Goal: Information Seeking & Learning: Learn about a topic

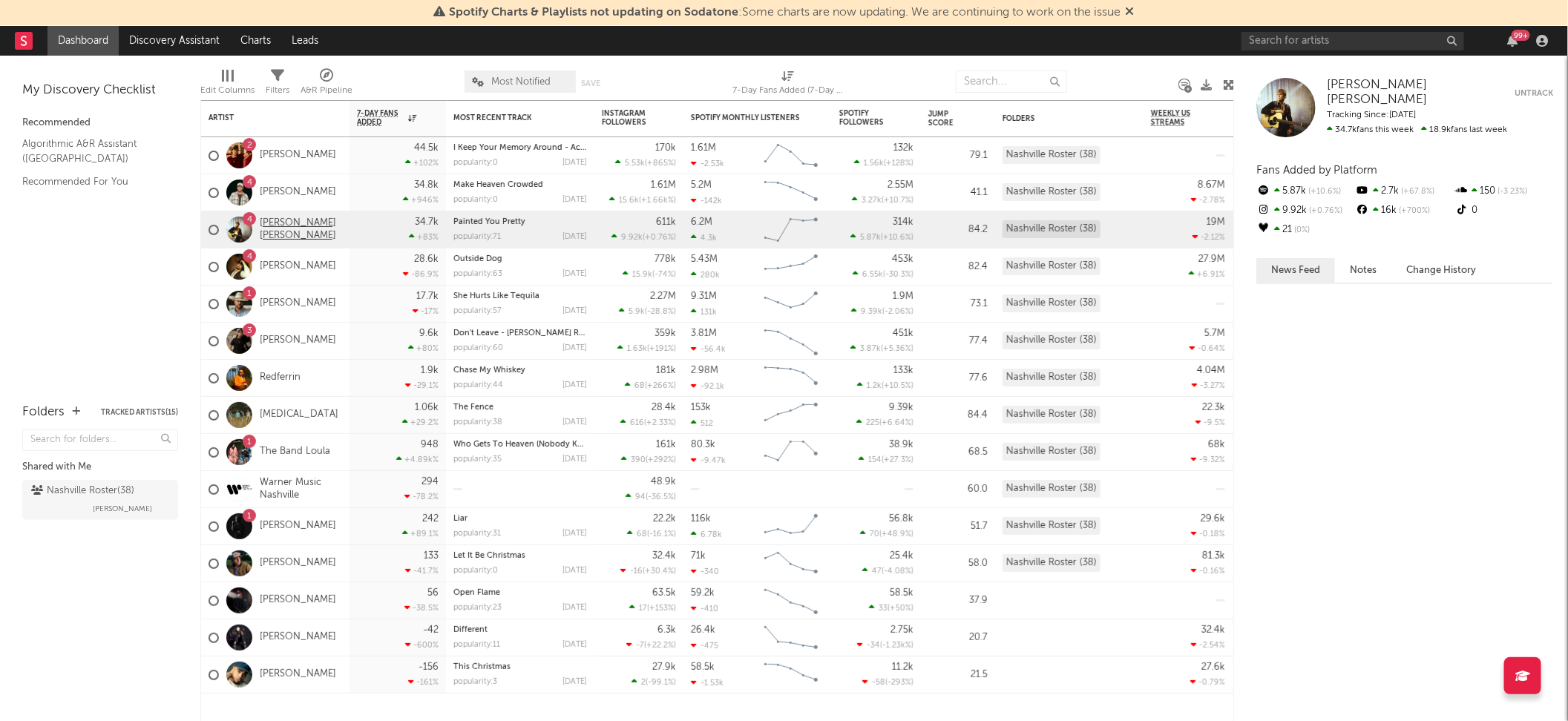
click at [287, 227] on link "[PERSON_NAME] [PERSON_NAME]" at bounding box center [301, 230] width 82 height 25
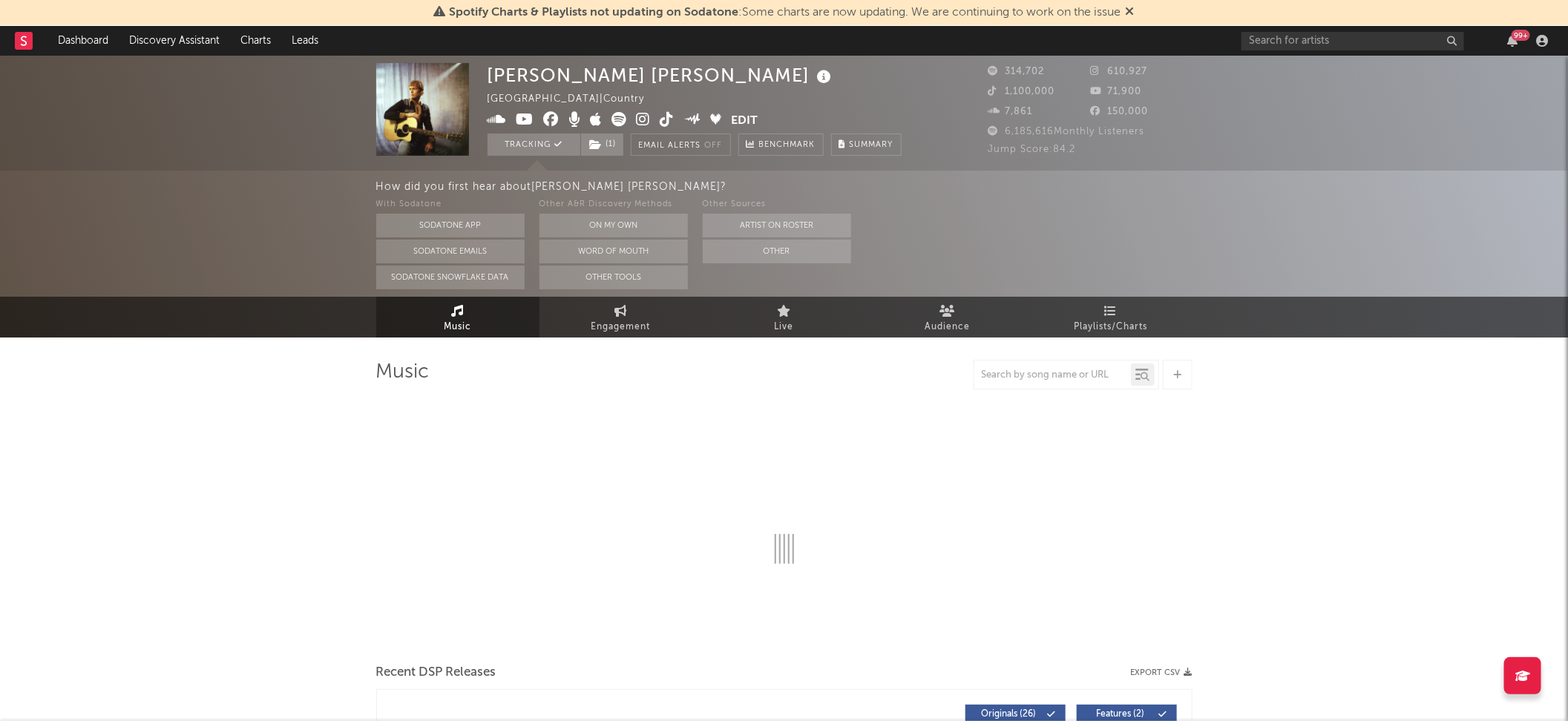
select select "6m"
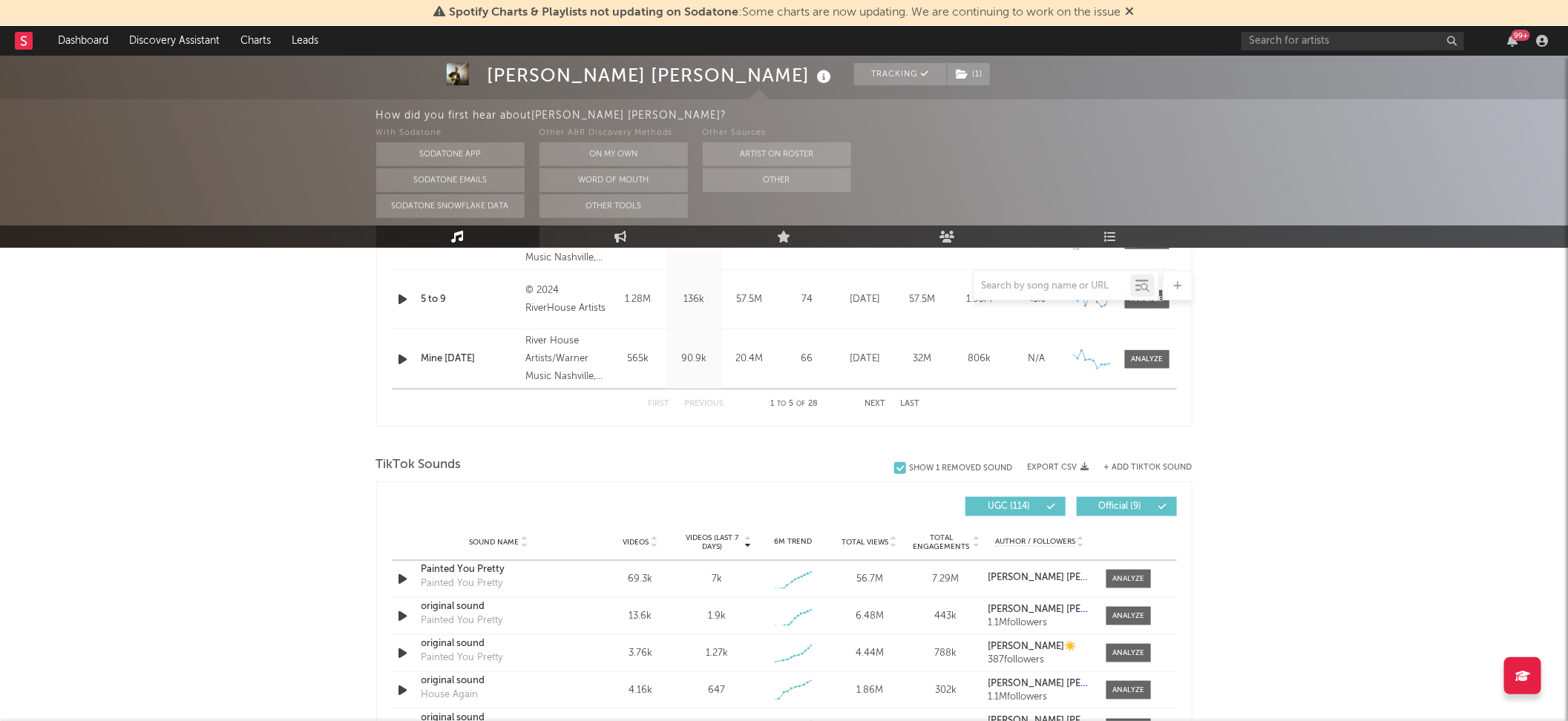
scroll to position [866, 0]
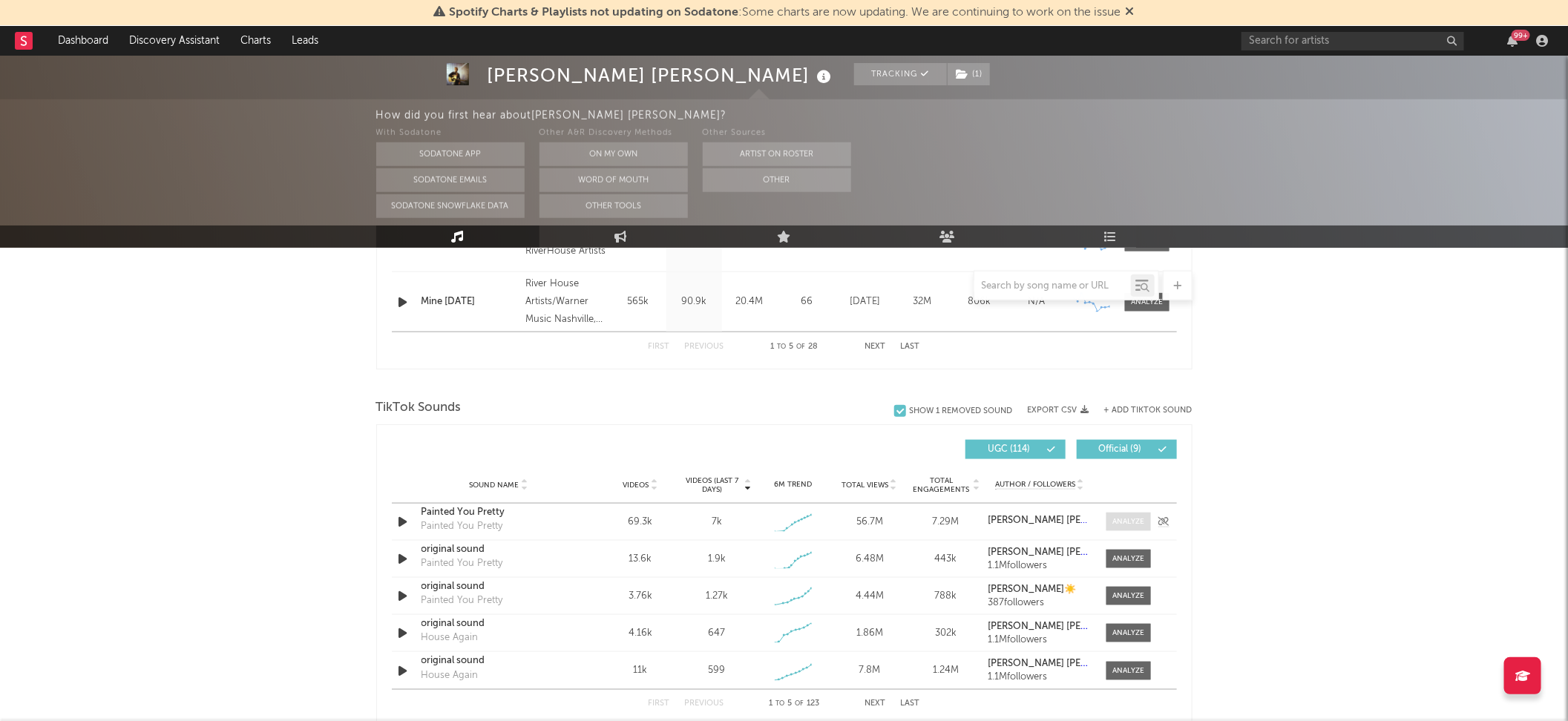
click at [1122, 518] on div at bounding box center [1129, 522] width 32 height 11
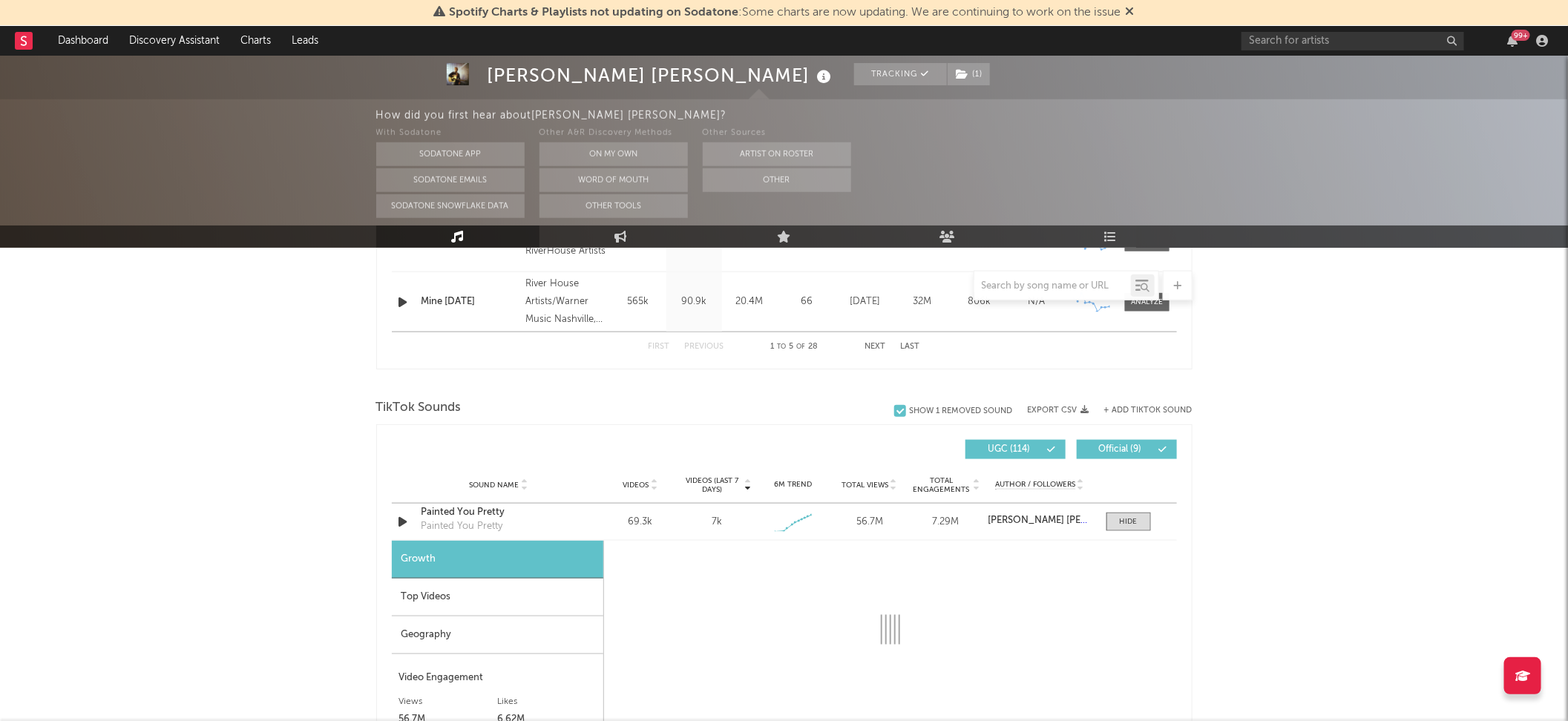
select select "1w"
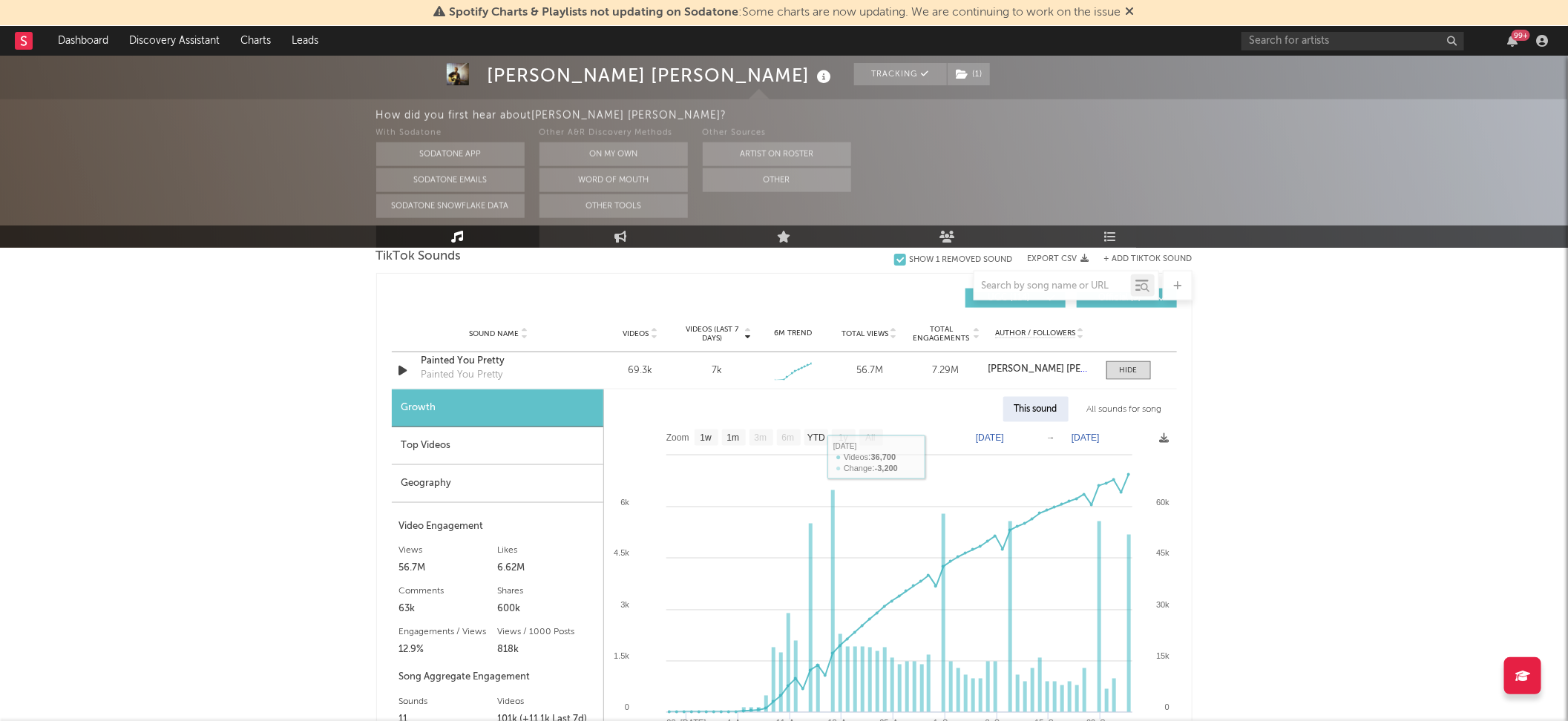
scroll to position [1102, 0]
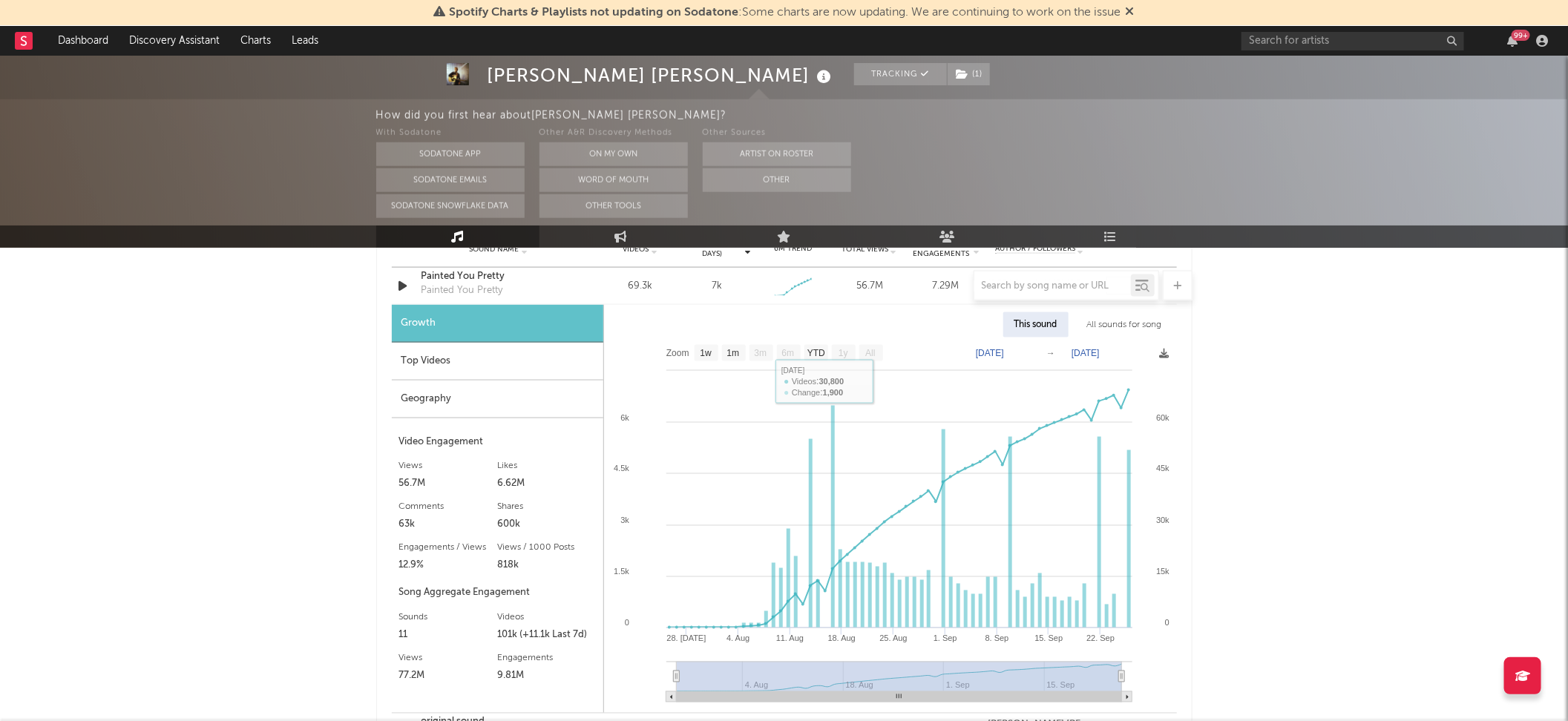
click at [493, 354] on div "Top Videos" at bounding box center [497, 362] width 211 height 38
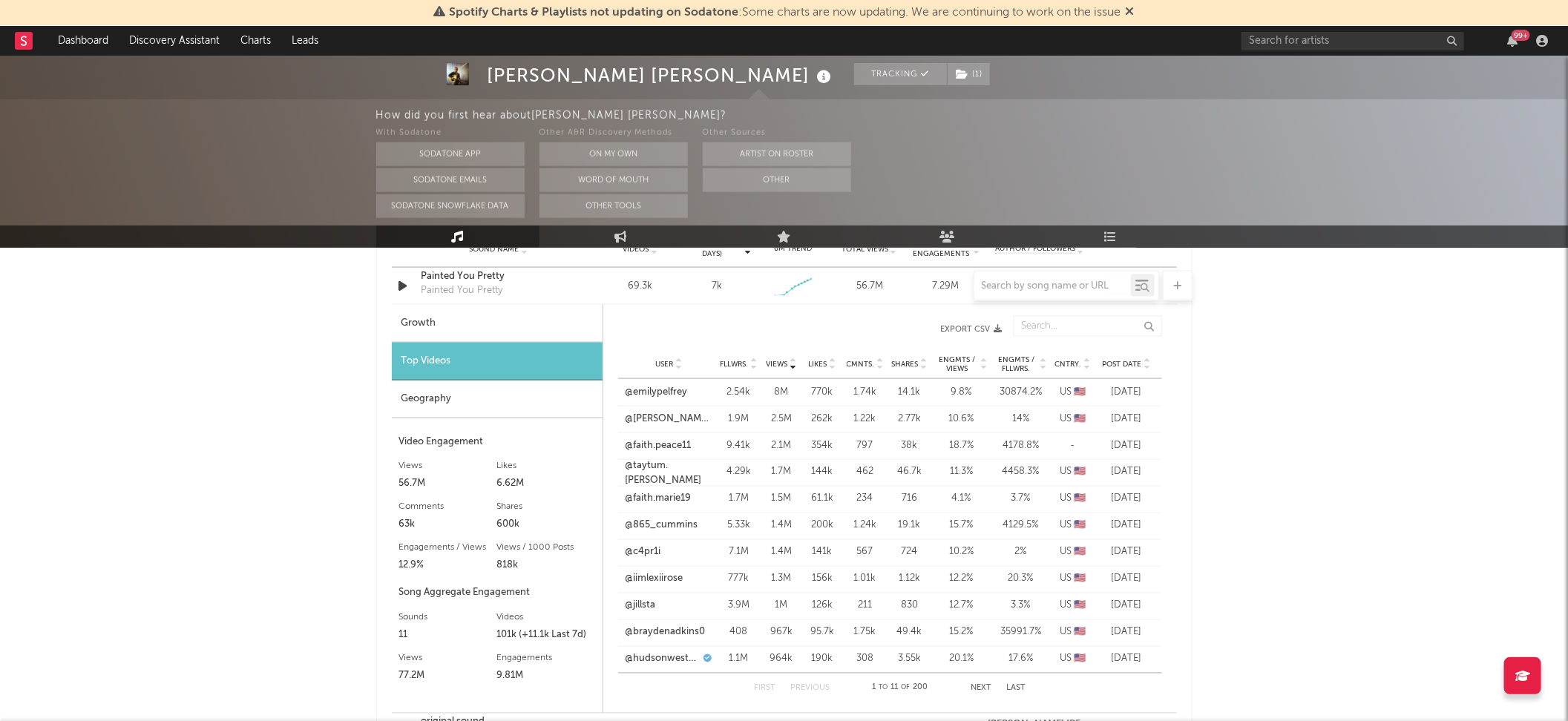
click at [1132, 360] on span "Post Date" at bounding box center [1122, 365] width 40 height 9
click at [677, 420] on link "@[GEOGRAPHIC_DATA]" at bounding box center [669, 419] width 88 height 14
click at [662, 442] on link "@alyssamckayyy" at bounding box center [660, 446] width 69 height 14
click at [675, 446] on link "@alyssamckayyy" at bounding box center [660, 446] width 69 height 14
click at [666, 473] on link "@wanna_seay" at bounding box center [658, 472] width 65 height 14
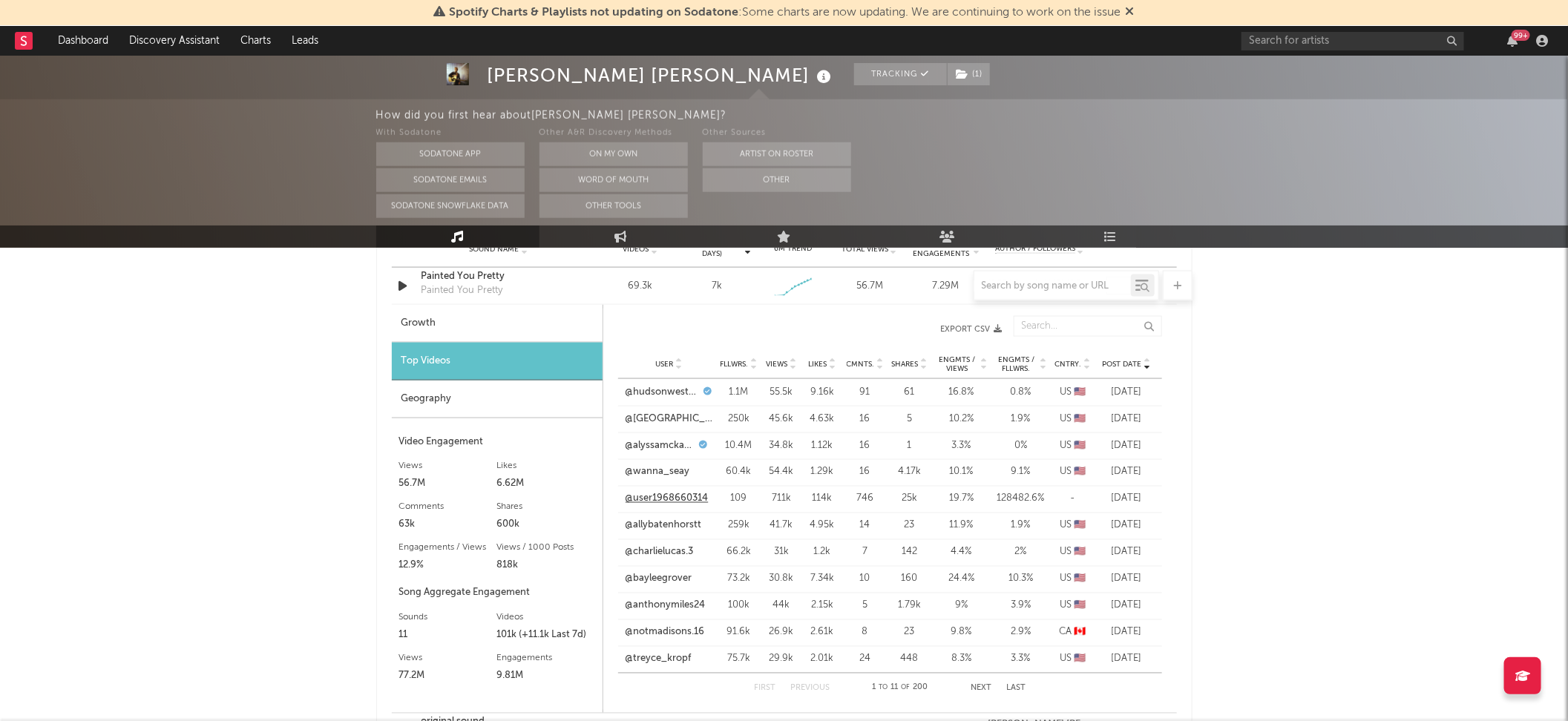
click at [701, 494] on link "@user1968660314" at bounding box center [667, 499] width 83 height 14
click at [661, 555] on link "@charlielucas.3" at bounding box center [659, 552] width 68 height 14
click at [655, 609] on link "@anthonymiles24" at bounding box center [665, 606] width 80 height 14
click at [670, 632] on link "@notmadisons.16" at bounding box center [665, 632] width 79 height 14
click at [666, 662] on link "@treyce_kropf" at bounding box center [658, 659] width 66 height 14
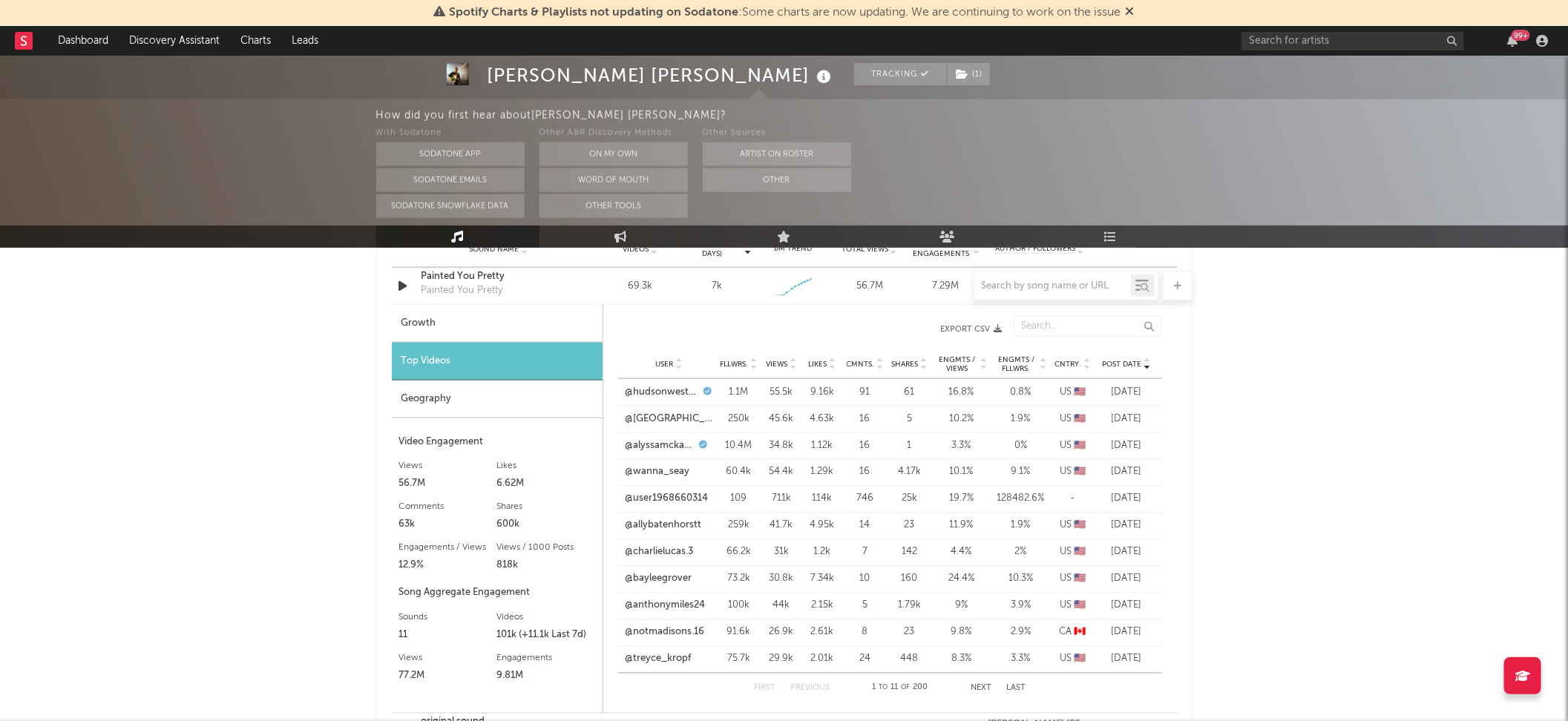
scroll to position [1111, 0]
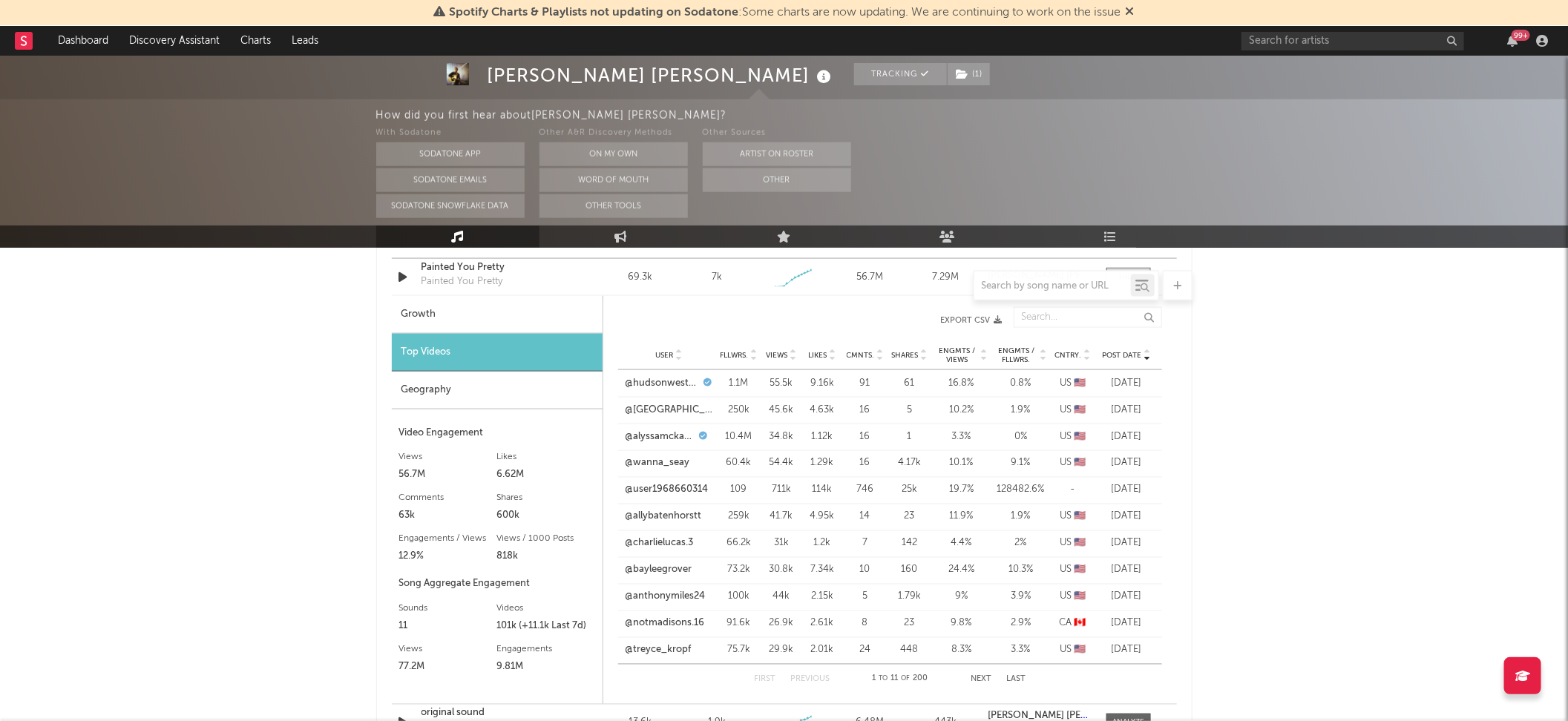
click at [981, 671] on div "First Previous 1 to 11 of 200 Next Last" at bounding box center [890, 679] width 272 height 30
click at [981, 676] on button "Next" at bounding box center [980, 680] width 21 height 8
